Goal: Communication & Community: Ask a question

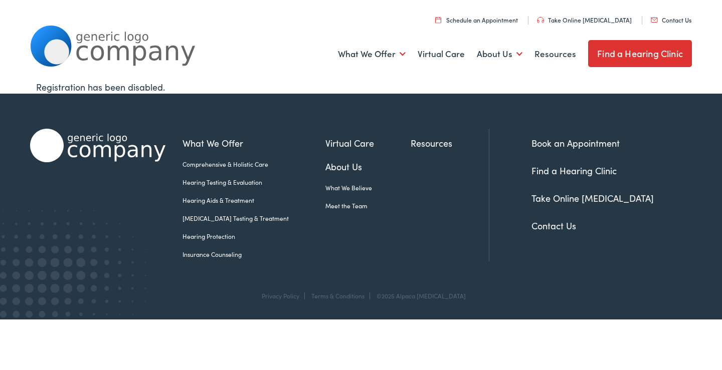
click at [674, 18] on link "Contact Us" at bounding box center [671, 20] width 41 height 9
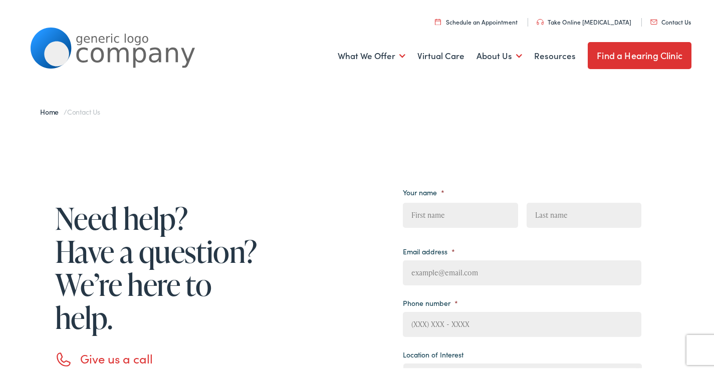
click at [472, 213] on input "First" at bounding box center [460, 213] width 115 height 25
type input "Jordan"
type input "[PERSON_NAME]"
type input "[EMAIL_ADDRESS][DOMAIN_NAME]"
type input "8149805065"
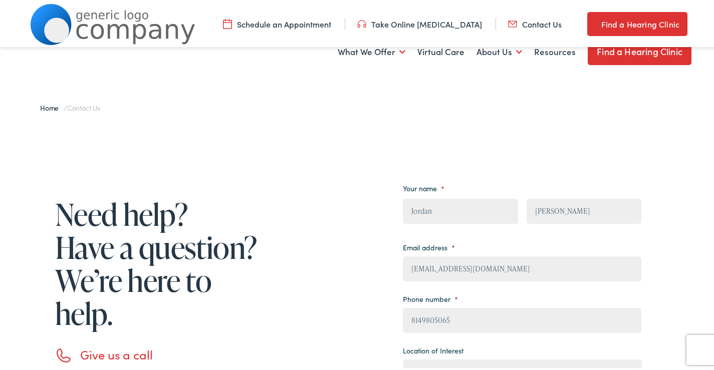
scroll to position [150, 0]
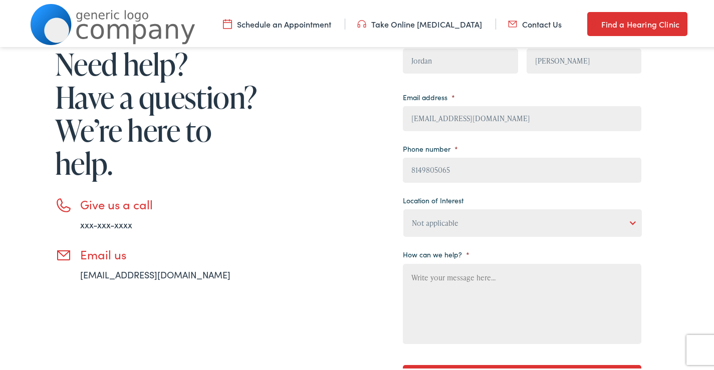
click at [483, 230] on select "Not applicable [PERSON_NAME] [MEDICAL_DATA], Seguin Estes [MEDICAL_DATA], San […" at bounding box center [523, 222] width 239 height 28
select select "[PERSON_NAME] [MEDICAL_DATA], [GEOGRAPHIC_DATA]"
click at [404, 208] on select "Not applicable [PERSON_NAME] [MEDICAL_DATA], Seguin Estes [MEDICAL_DATA], San […" at bounding box center [523, 222] width 239 height 28
paste textarea "[PERSON_NAME]"
type textarea "[PERSON_NAME]"
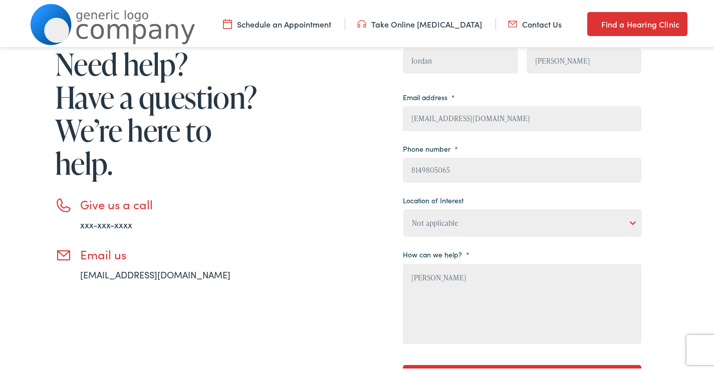
click at [473, 305] on textarea "[PERSON_NAME]" at bounding box center [522, 302] width 239 height 80
drag, startPoint x: 330, startPoint y: 305, endPoint x: 369, endPoint y: 305, distance: 39.1
click at [330, 305] on div "Need help? Have a question? We’re here to help. Give us a call xxx-xxx-xxxx Ema…" at bounding box center [336, 214] width 612 height 386
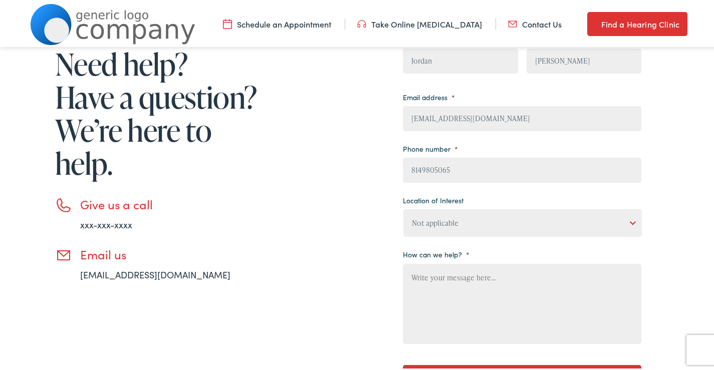
paste textarea "Beloved website owner, I’m Jordan from the [GEOGRAPHIC_DATA], and I’ve been hel…"
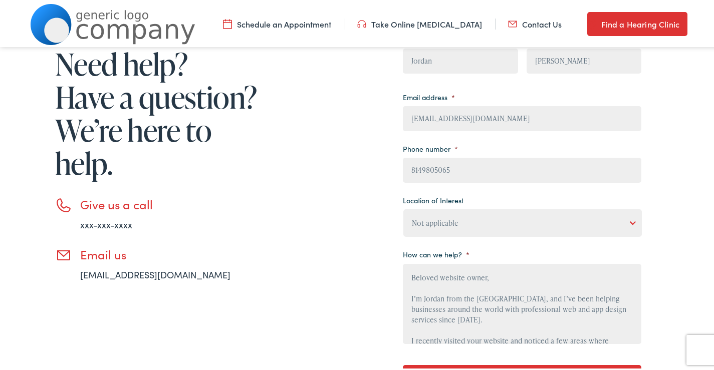
click at [438, 305] on textarea "Beloved website owner, I’m Jordan from the [GEOGRAPHIC_DATA], and I’ve been hel…" at bounding box center [522, 302] width 239 height 80
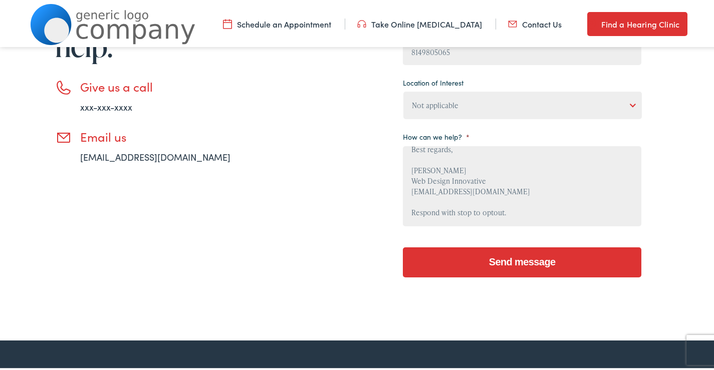
scroll to position [301, 0]
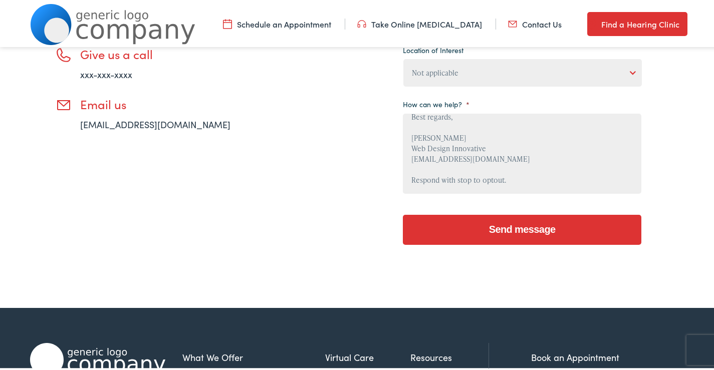
type textarea "Beloved website owner, I’m Jordan from the [GEOGRAPHIC_DATA], and I’ve been hel…"
click at [493, 235] on input "Send message" at bounding box center [522, 228] width 239 height 30
click at [467, 237] on input "Send message" at bounding box center [522, 228] width 239 height 30
